Goal: Obtain resource: Download file/media

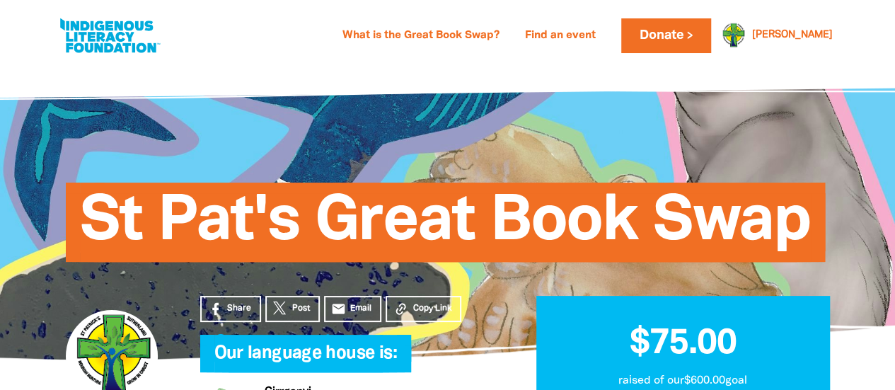
click at [120, 40] on link at bounding box center [110, 35] width 106 height 43
select select "primary-school"
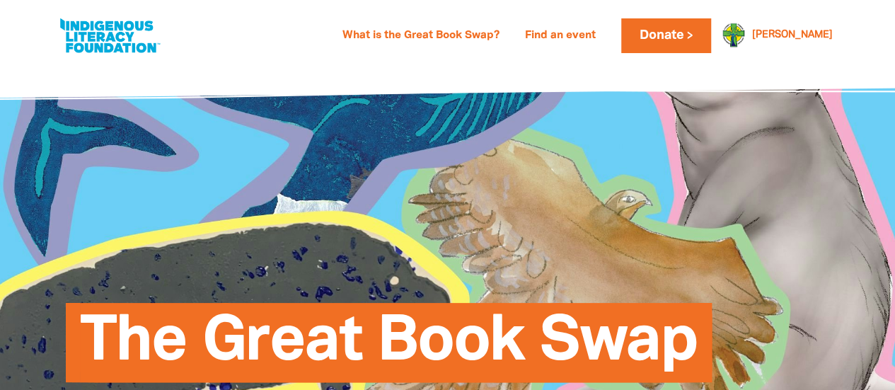
click at [116, 42] on link at bounding box center [110, 35] width 106 height 43
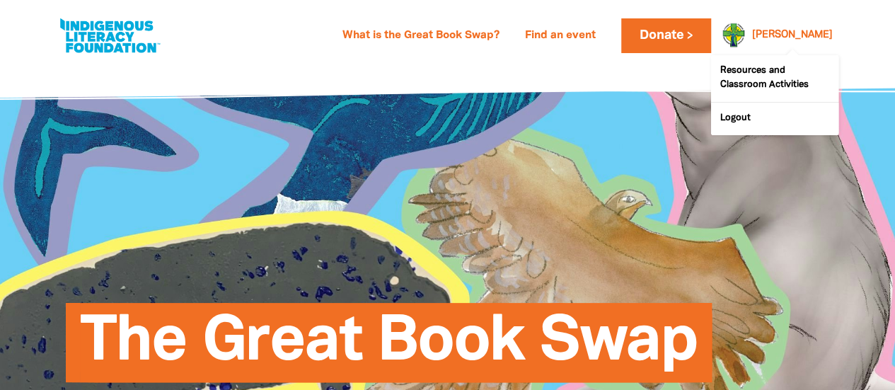
click at [791, 33] on link "[PERSON_NAME]" at bounding box center [792, 35] width 81 height 10
click at [746, 31] on div at bounding box center [729, 35] width 34 height 34
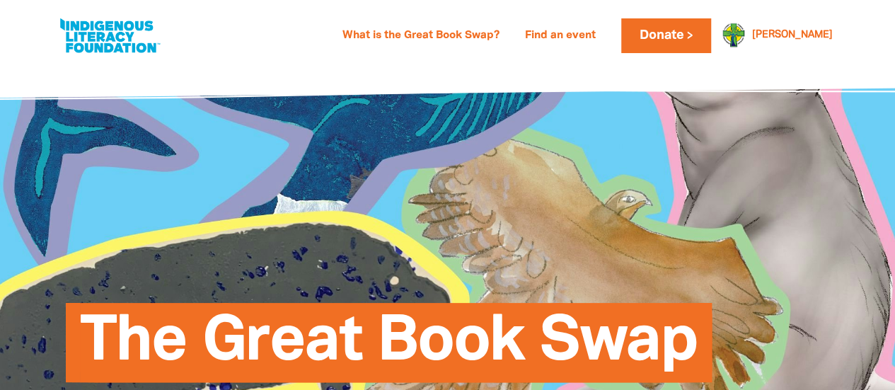
click at [125, 46] on link at bounding box center [110, 35] width 106 height 43
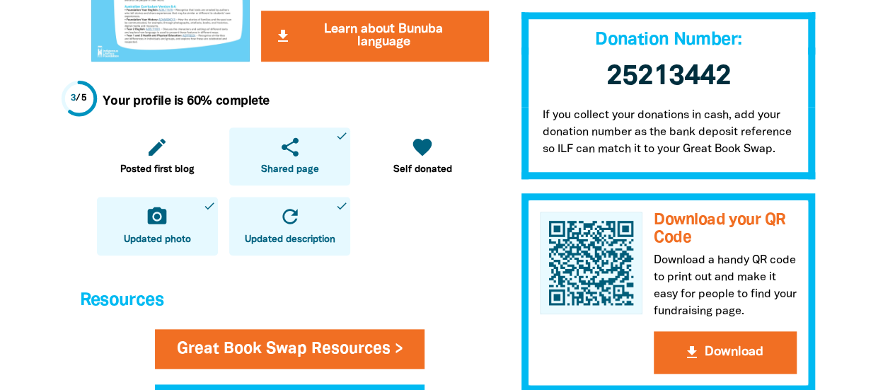
scroll to position [571, 0]
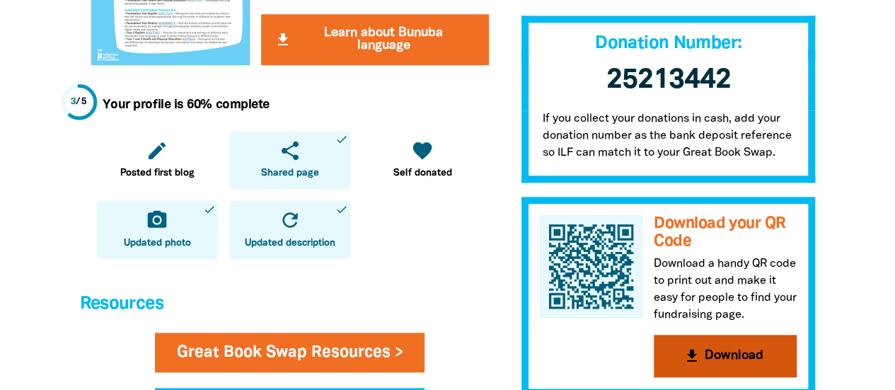
click at [722, 350] on button "get_app Download" at bounding box center [725, 356] width 143 height 42
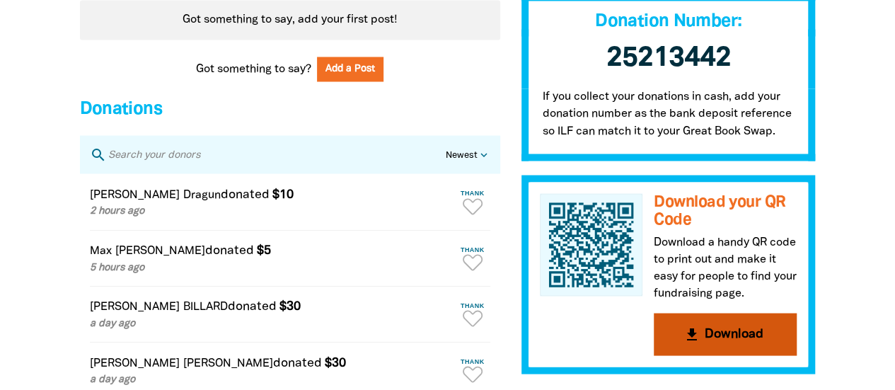
scroll to position [0, 0]
